Goal: Information Seeking & Learning: Learn about a topic

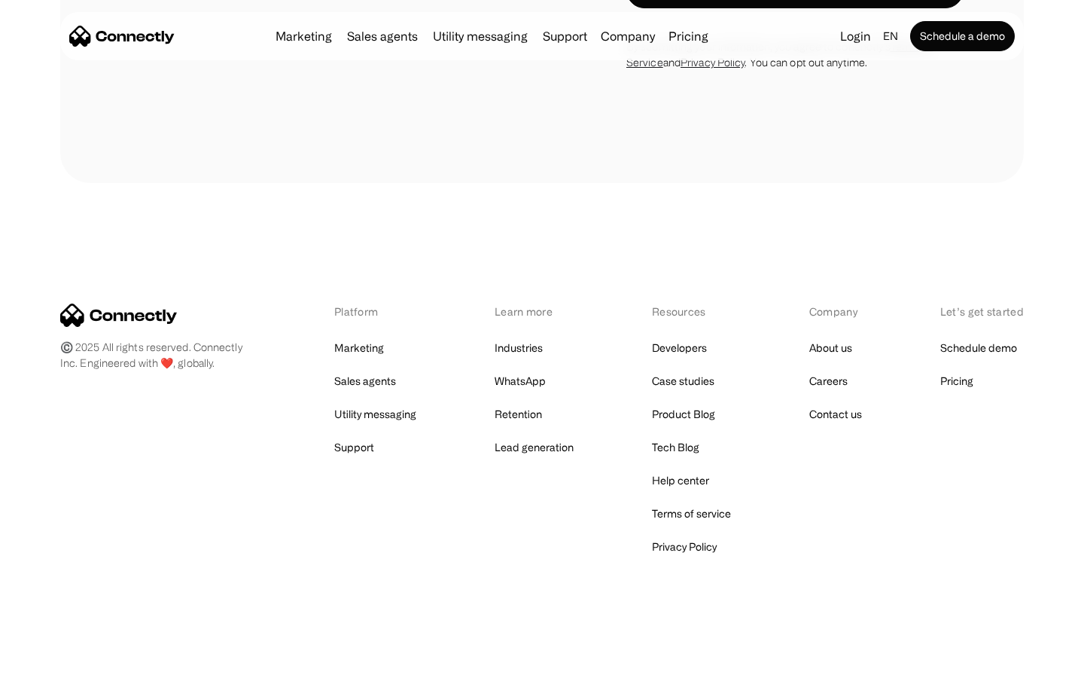
scroll to position [5909, 0]
